Goal: Transaction & Acquisition: Purchase product/service

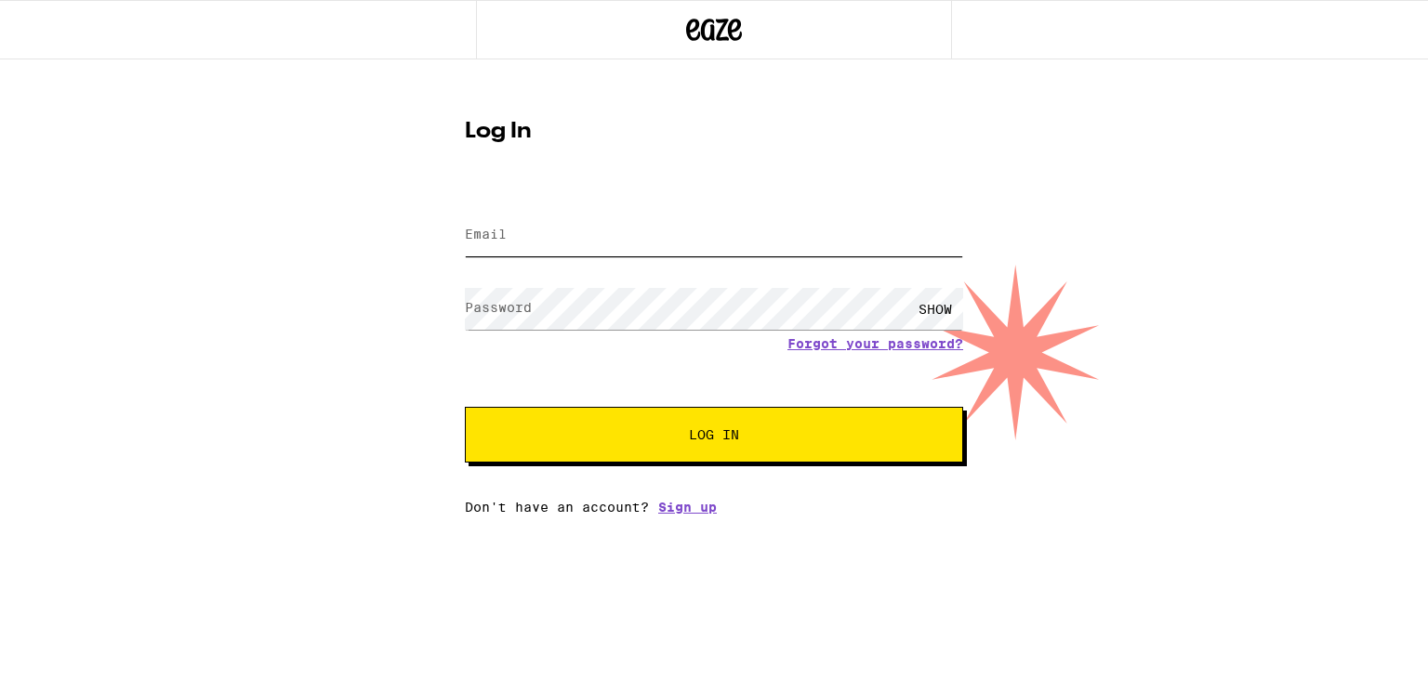
type input "[EMAIL_ADDRESS][DOMAIN_NAME]"
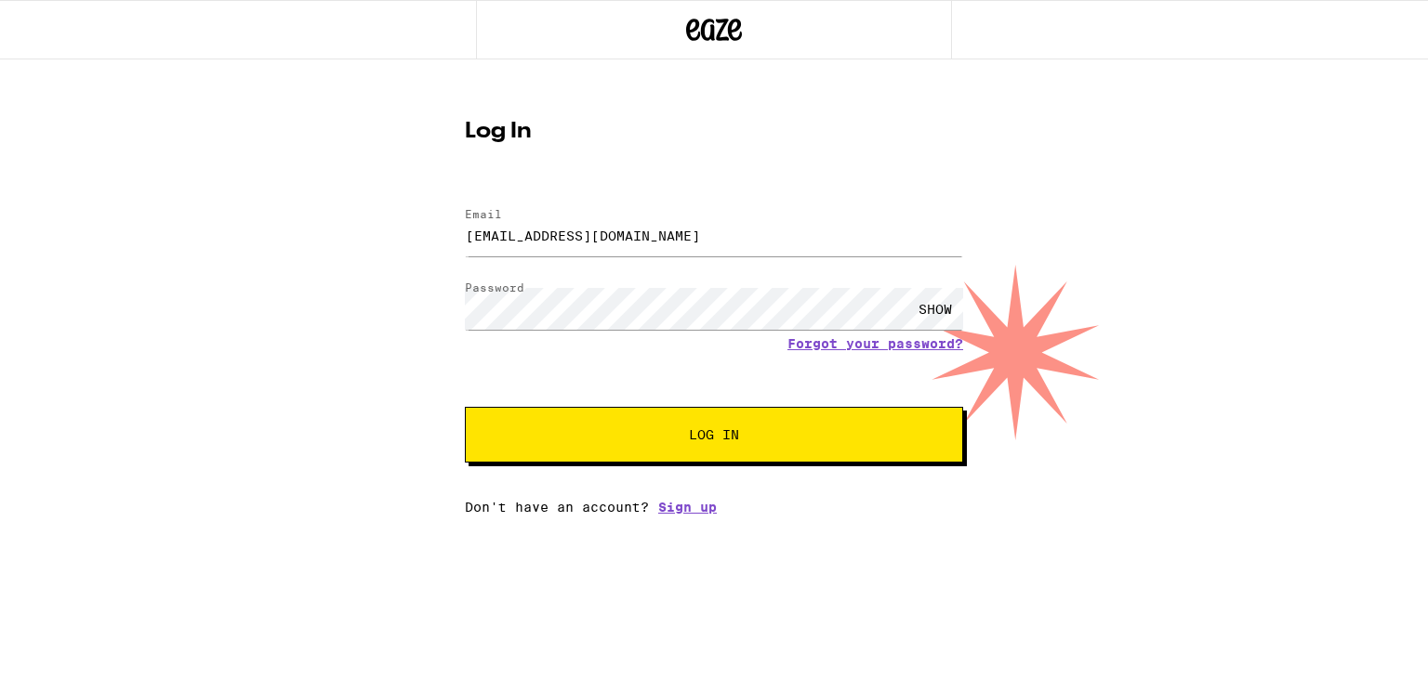
click at [693, 441] on span "Log In" at bounding box center [714, 434] width 50 height 13
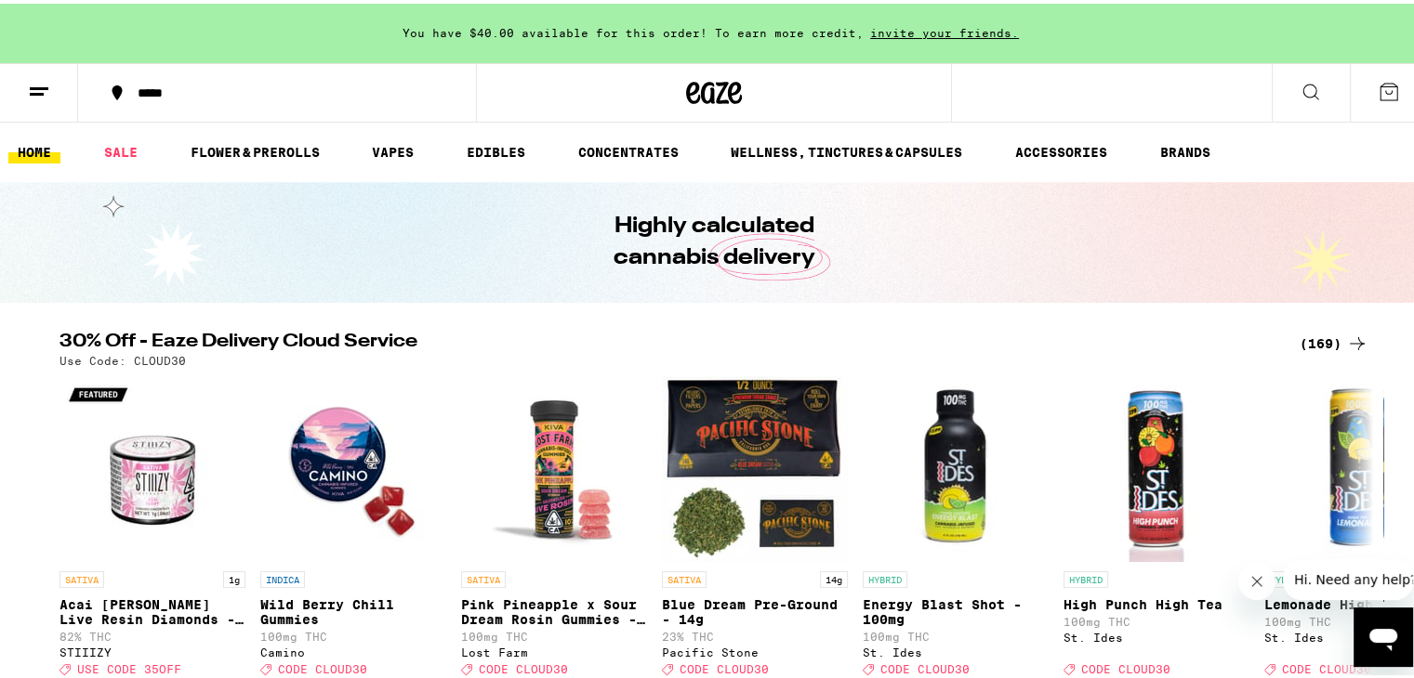
click at [1303, 92] on icon at bounding box center [1310, 88] width 15 height 15
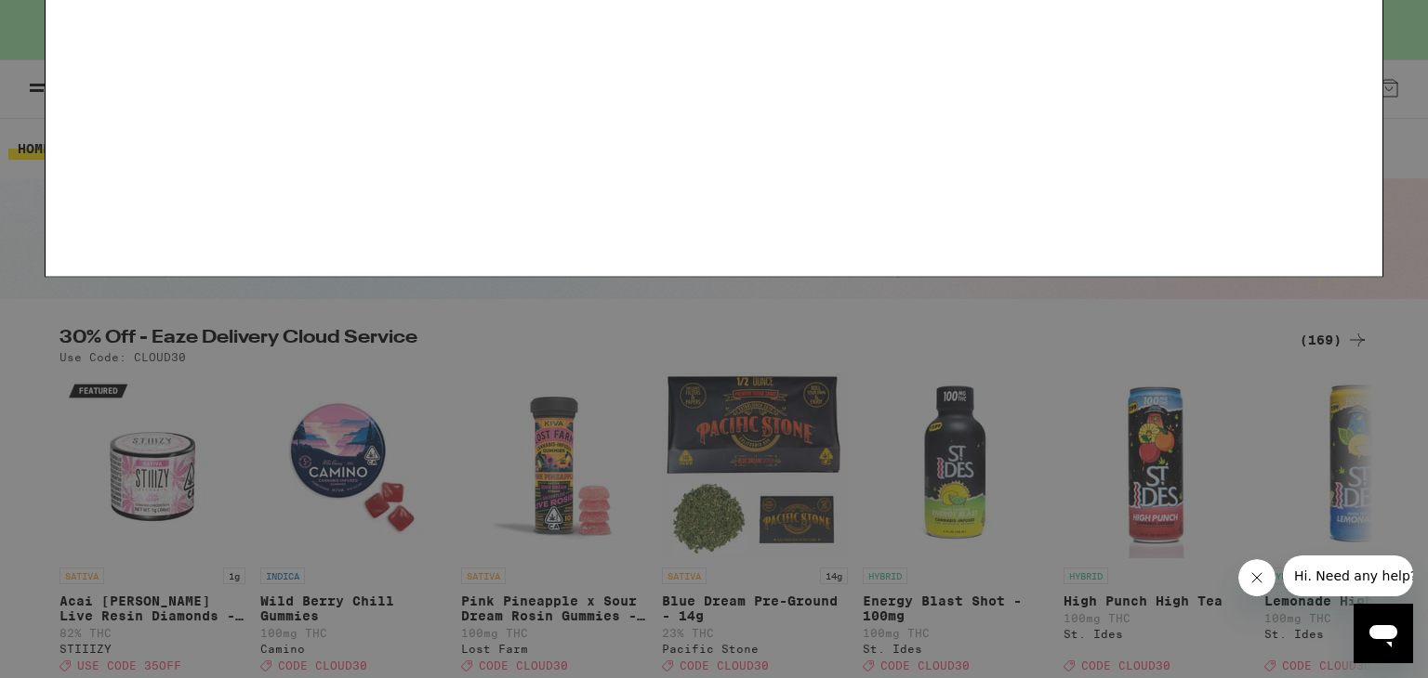
type input "airgr"
click at [1342, 25] on icon at bounding box center [1353, 30] width 28 height 28
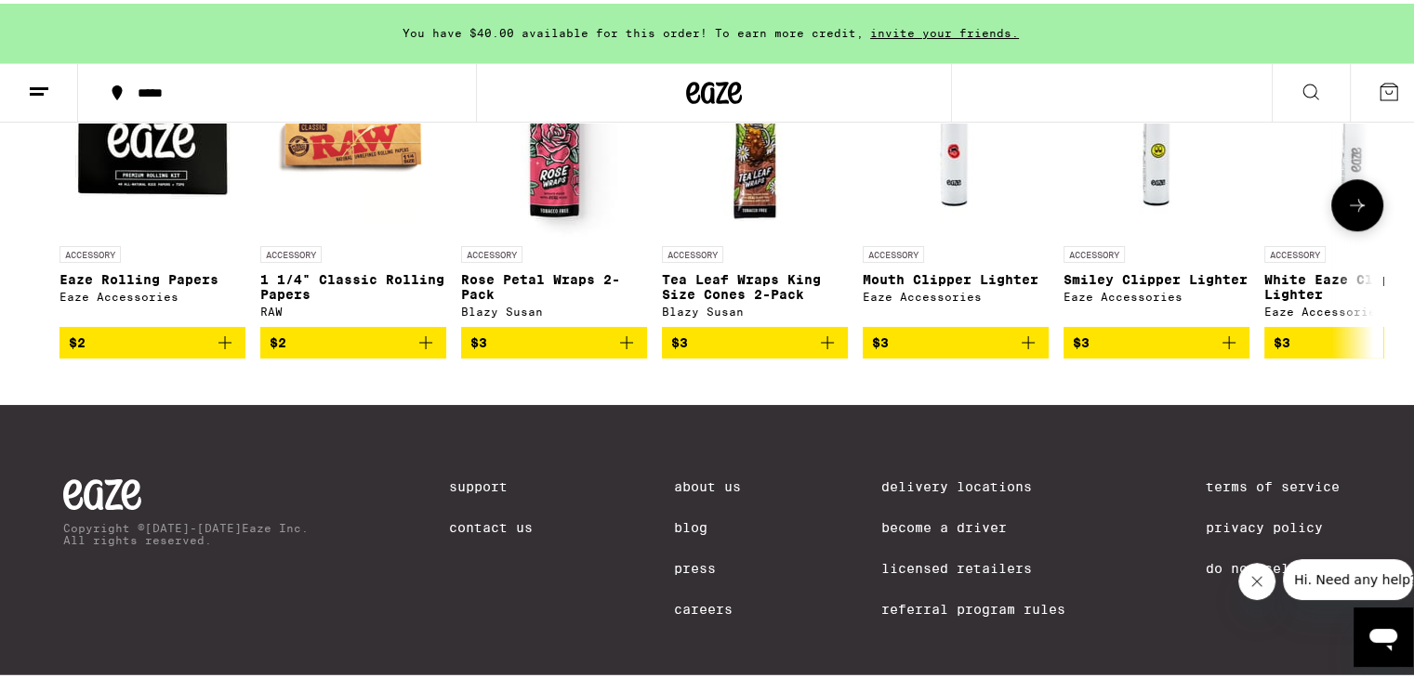
scroll to position [8316, 0]
